Goal: Information Seeking & Learning: Learn about a topic

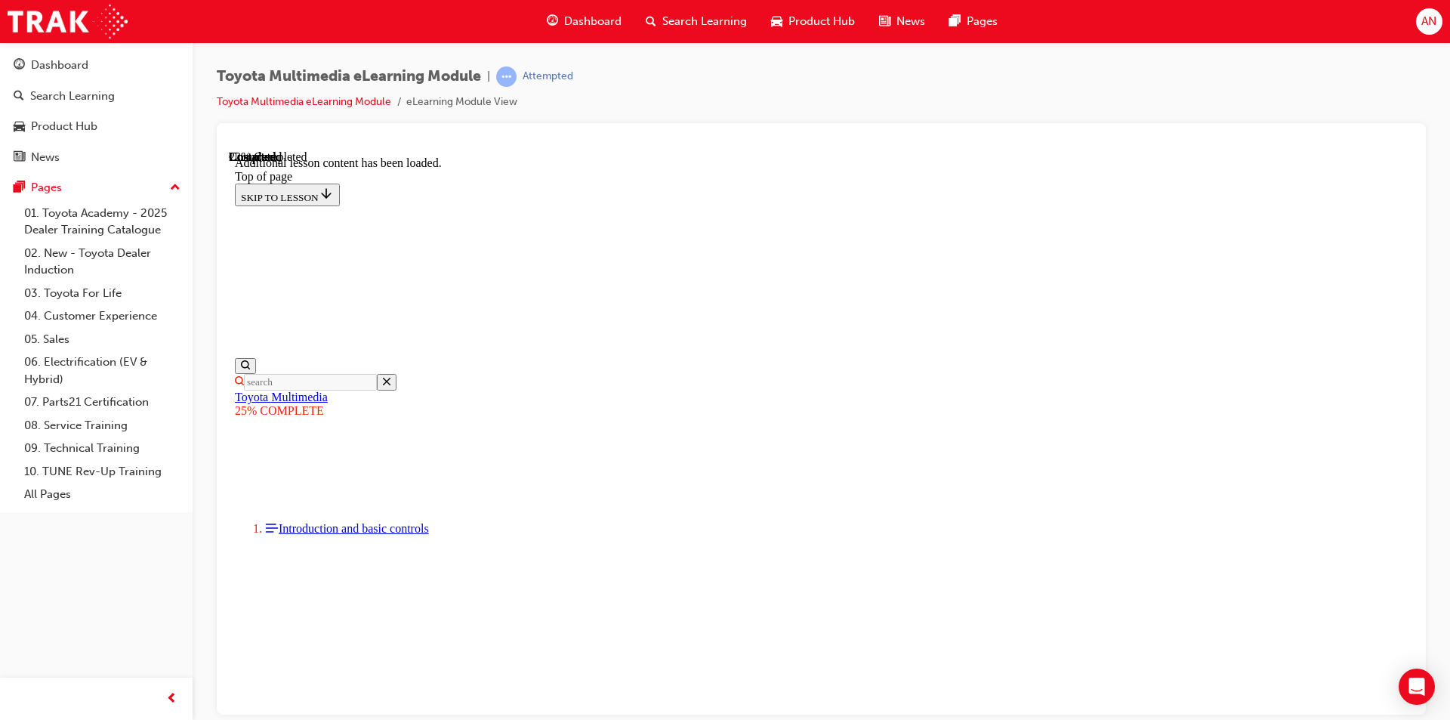
scroll to position [5330, 0]
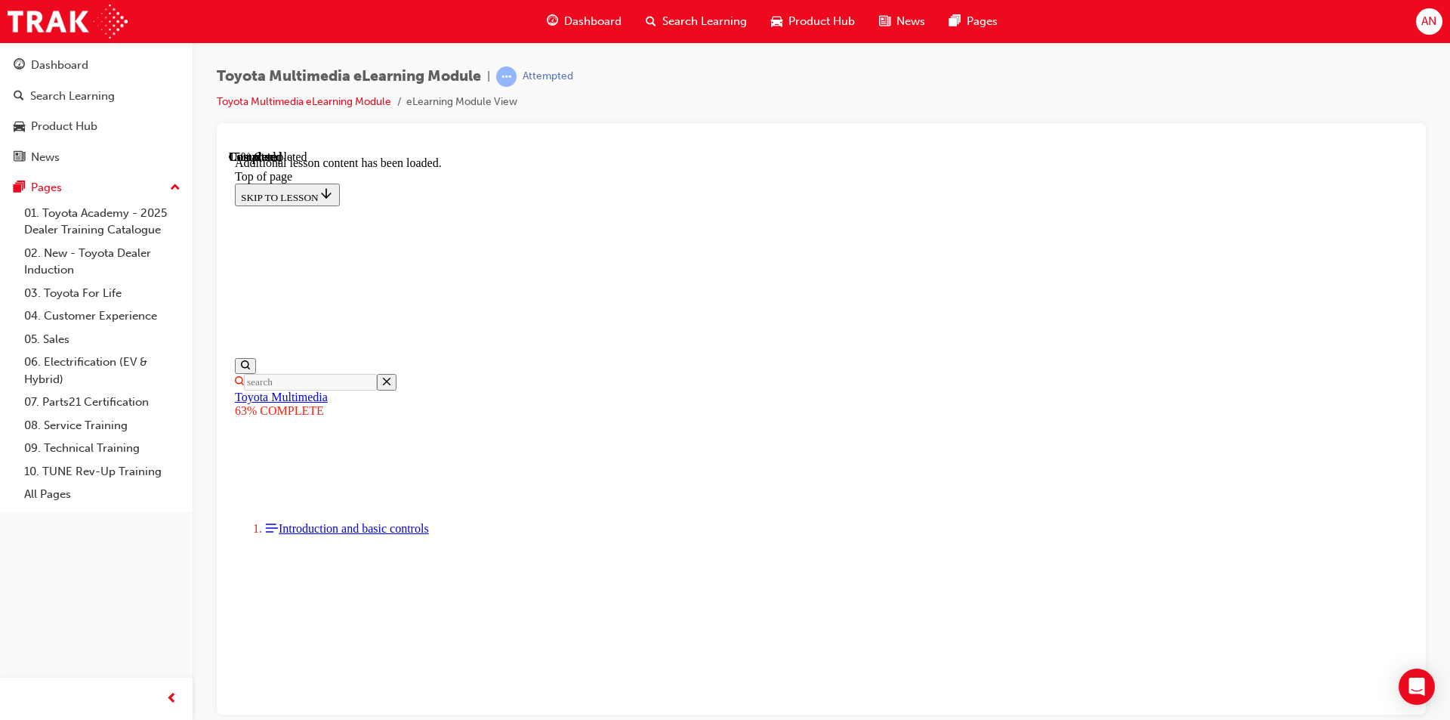
scroll to position [801, 0]
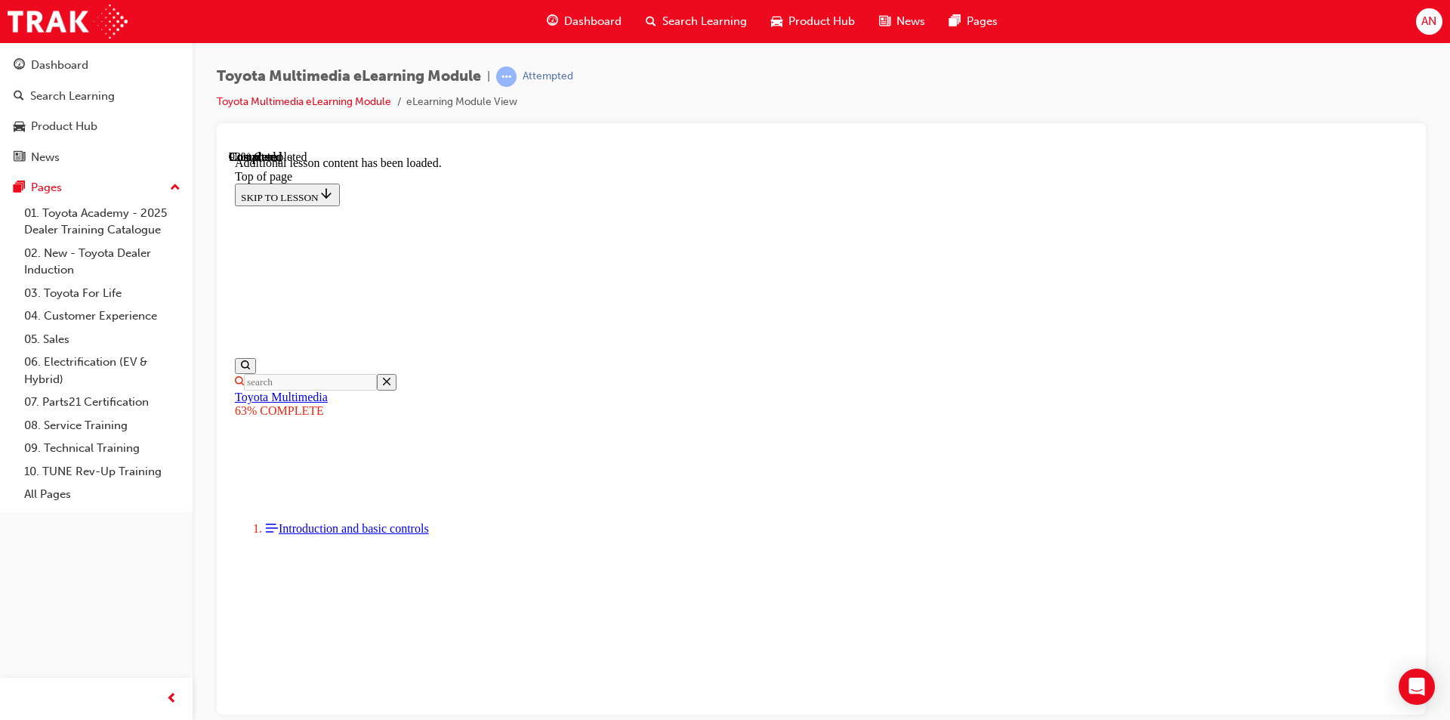
scroll to position [2778, 0]
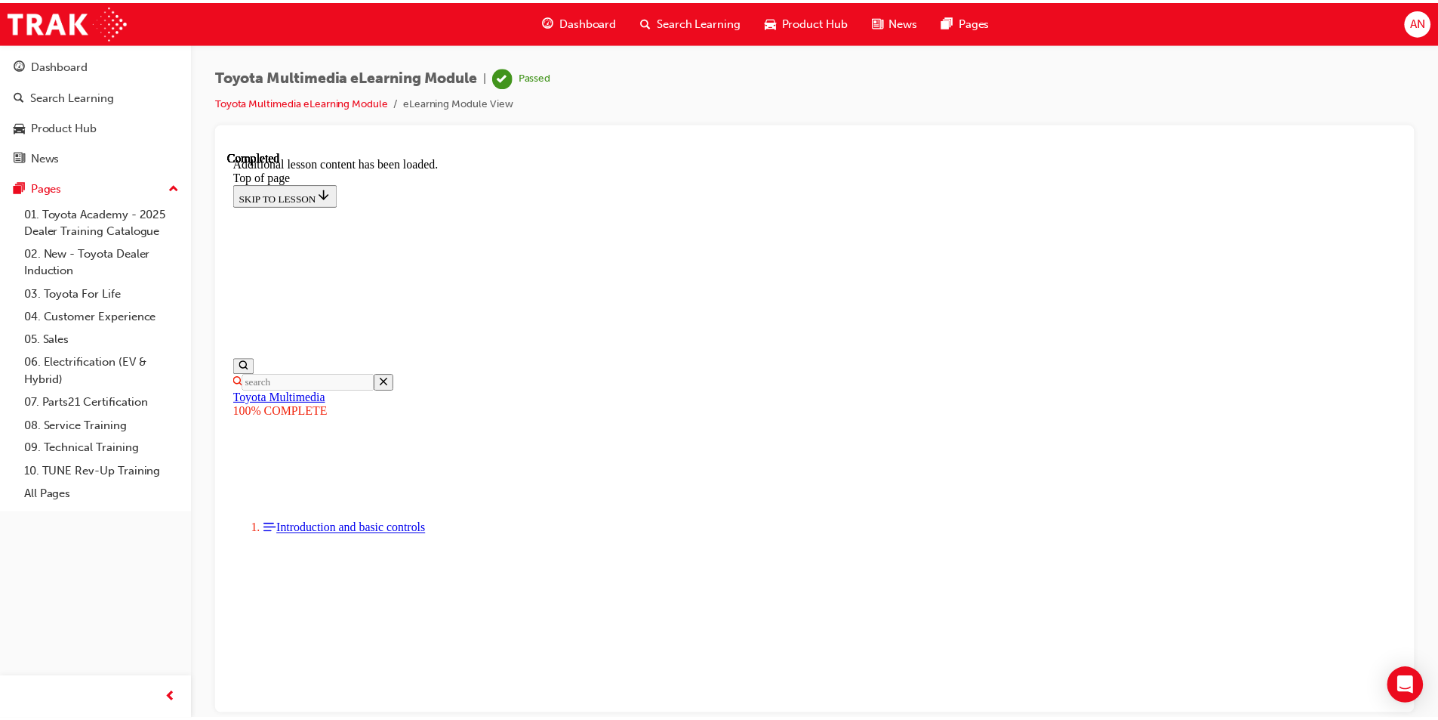
scroll to position [350, 0]
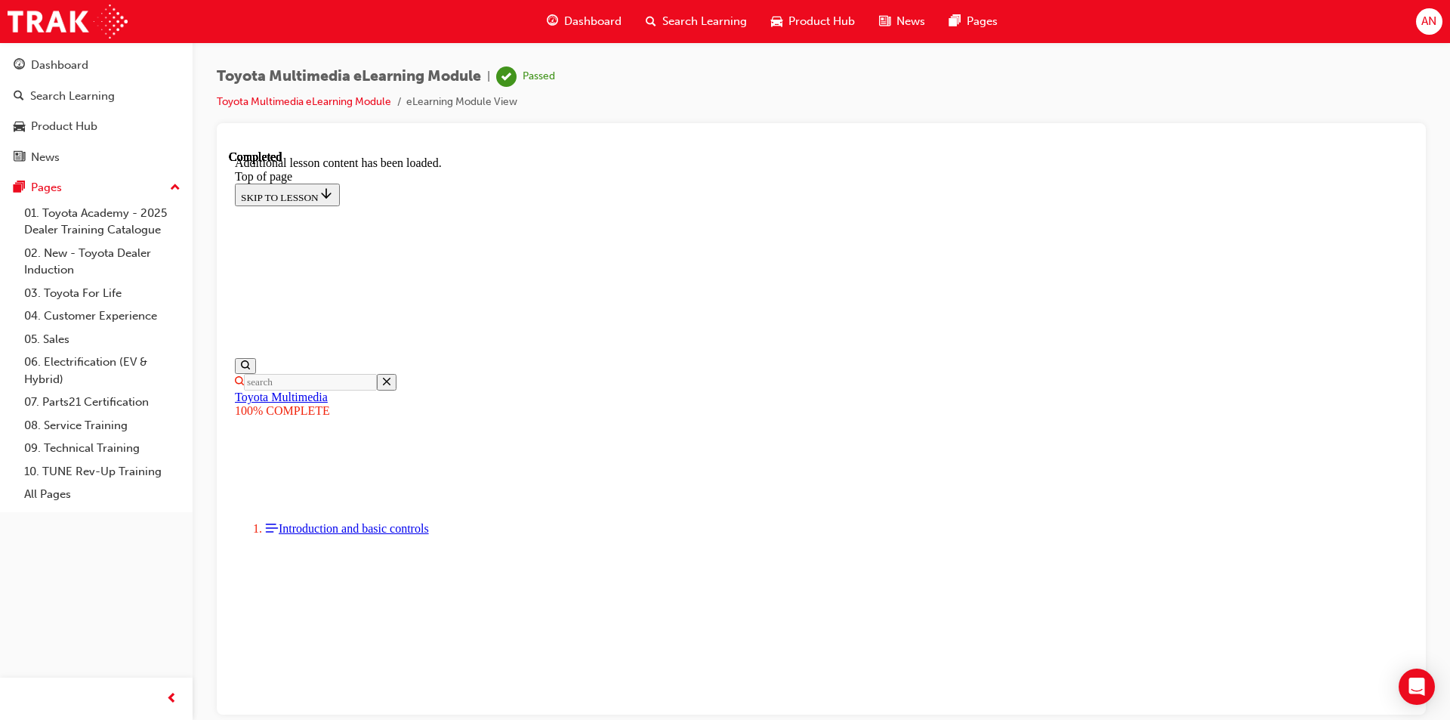
click at [594, 29] on span "Dashboard" at bounding box center [592, 21] width 57 height 17
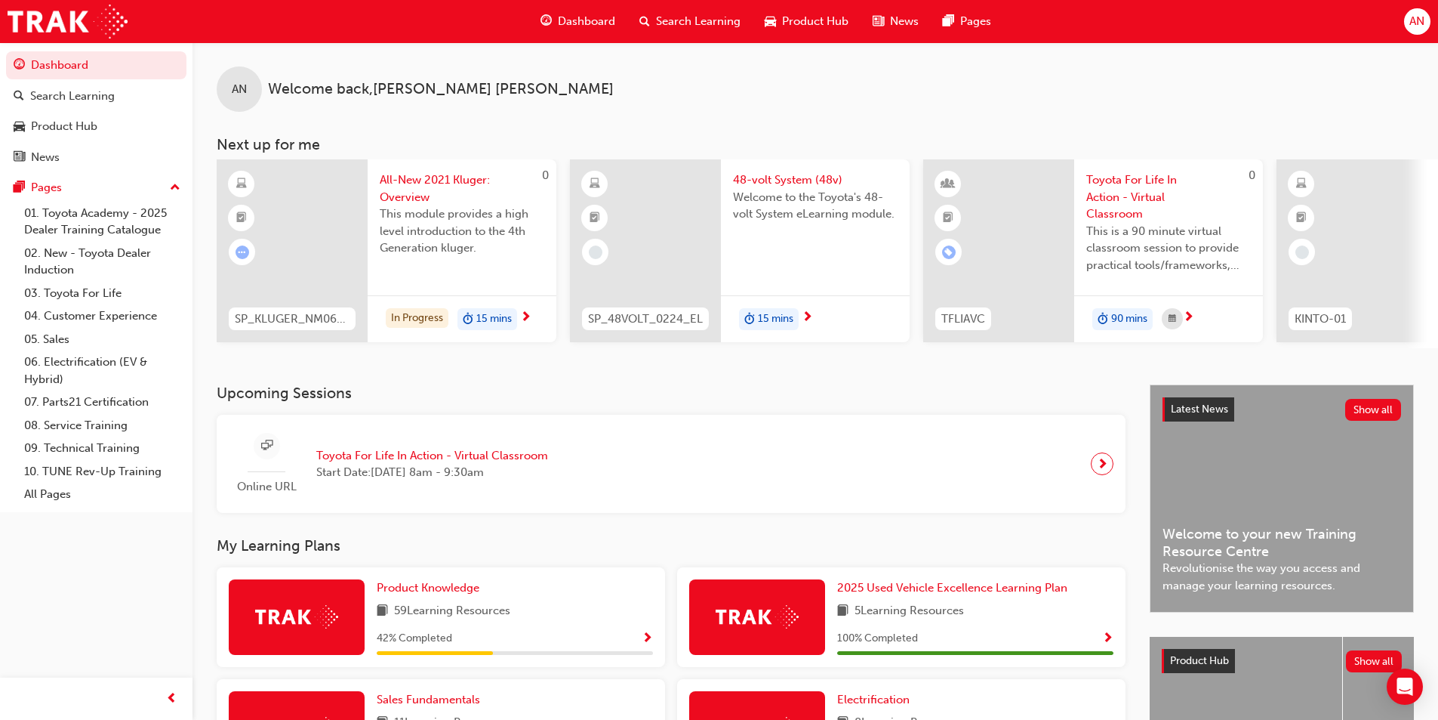
click at [762, 180] on span "48-volt System (48v)" at bounding box center [815, 179] width 165 height 17
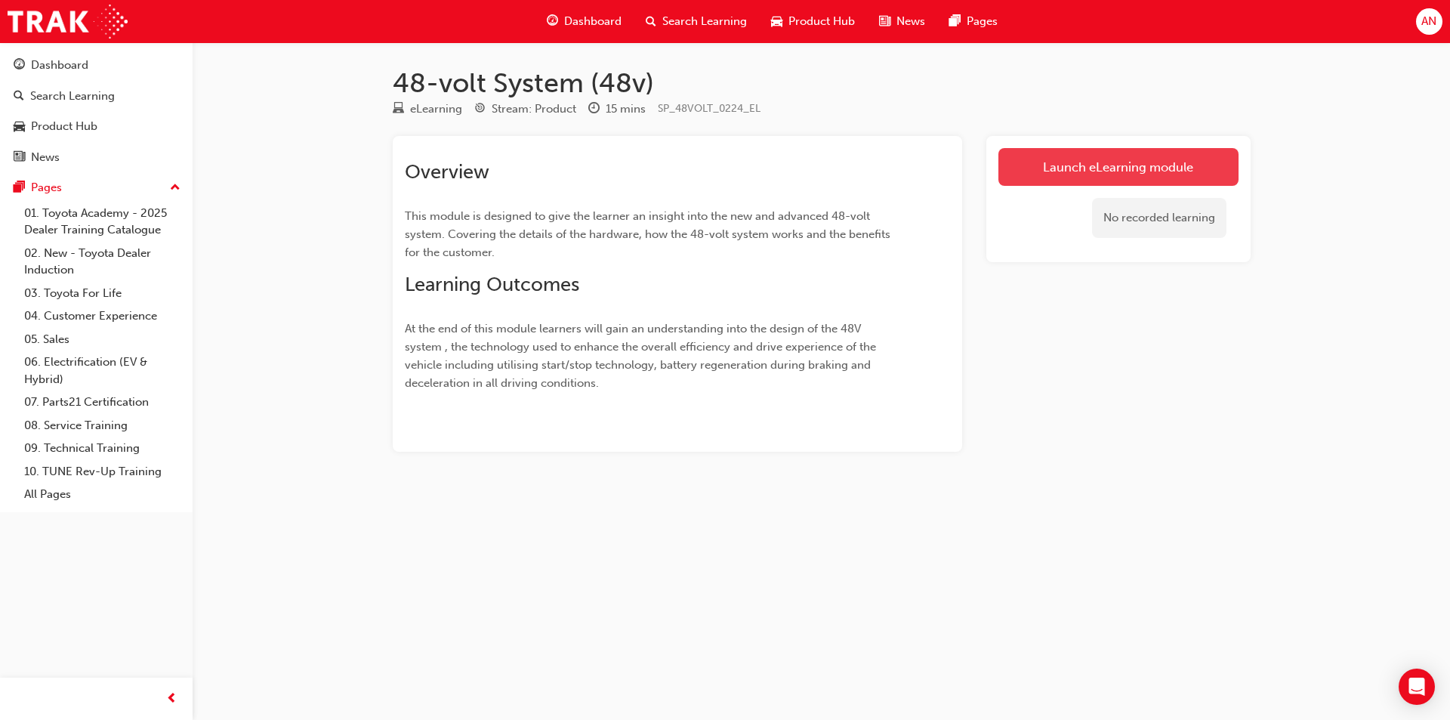
click at [1202, 166] on link "Launch eLearning module" at bounding box center [1118, 167] width 240 height 38
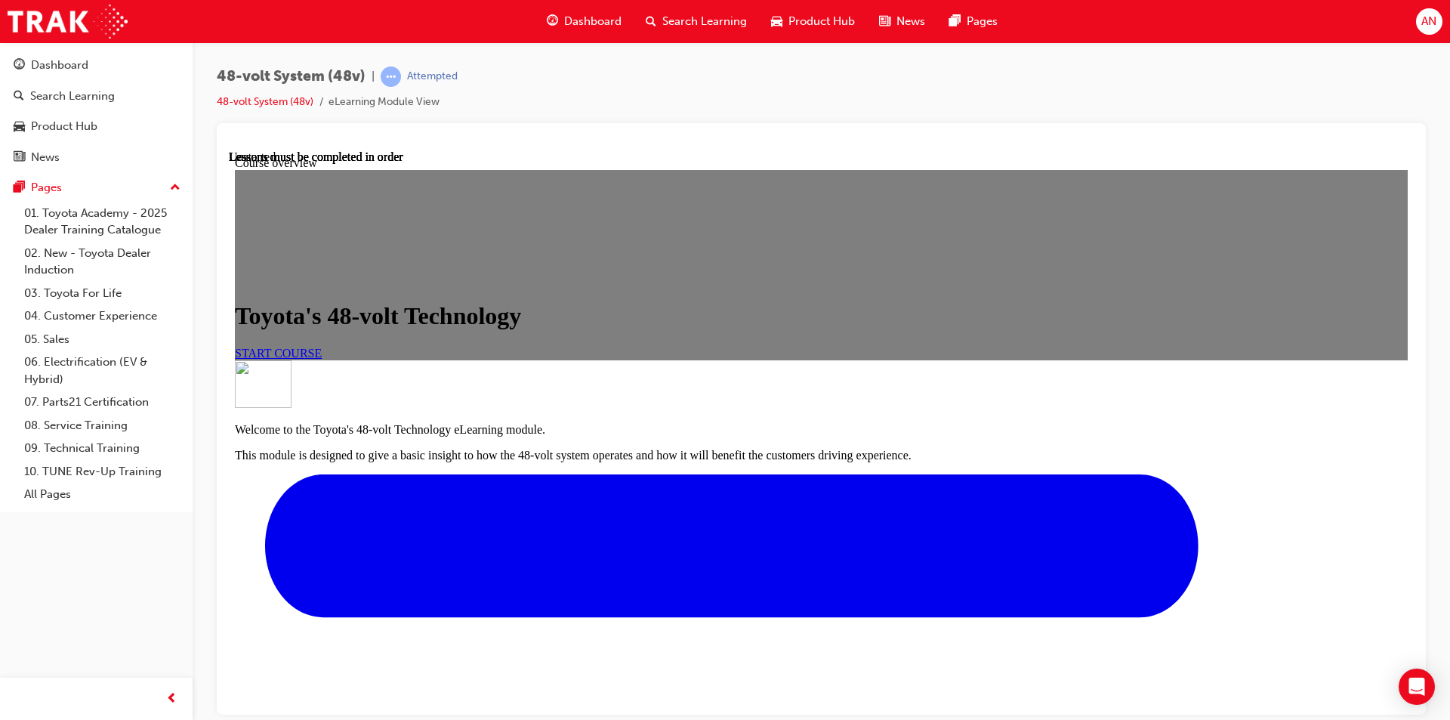
click at [322, 359] on link "START COURSE" at bounding box center [278, 352] width 87 height 13
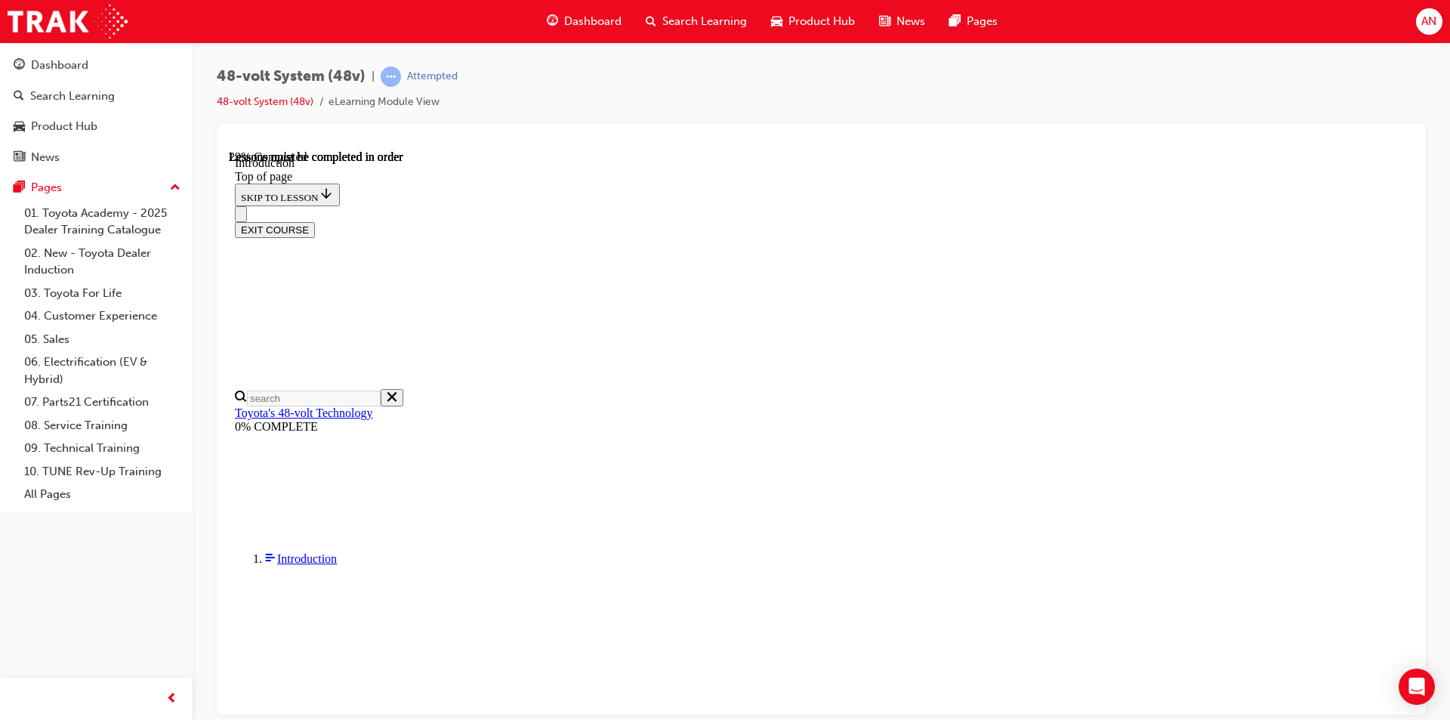
scroll to position [347, 0]
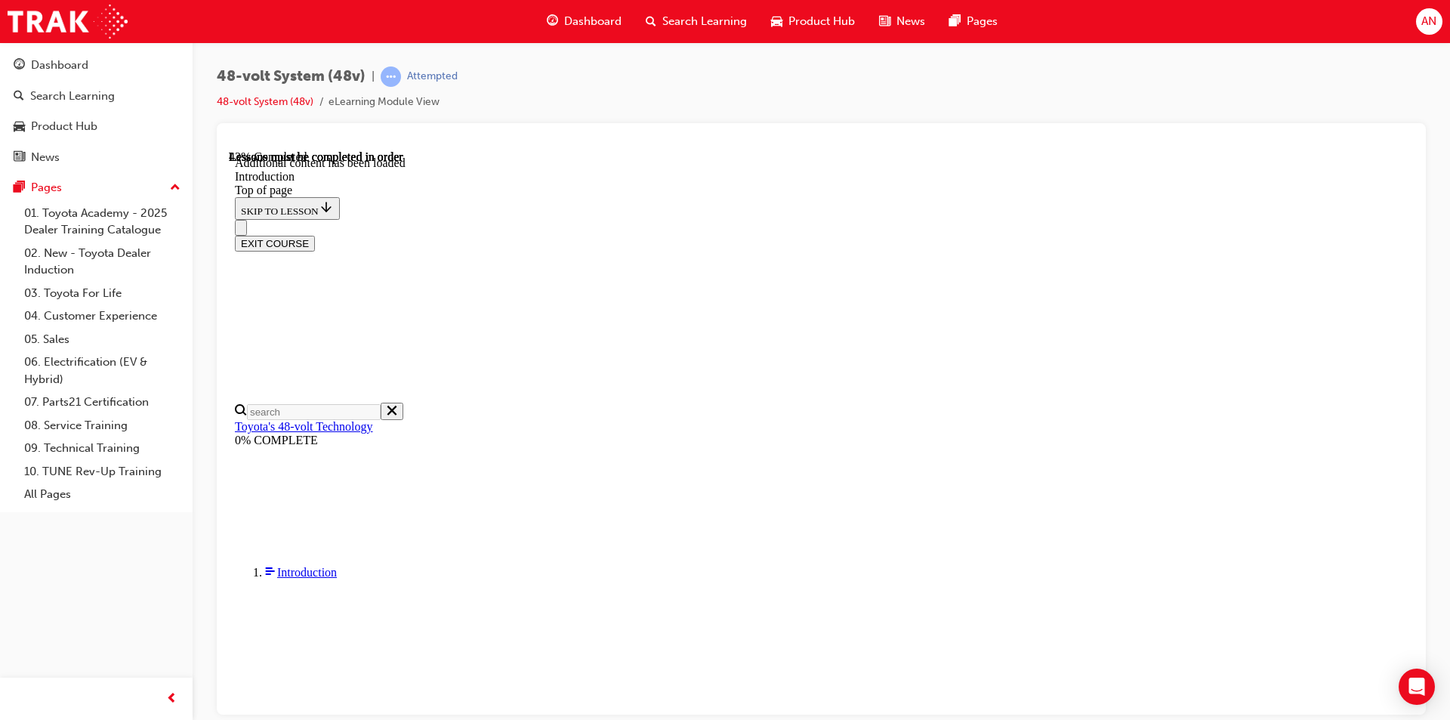
scroll to position [530, 0]
